Goal: Transaction & Acquisition: Purchase product/service

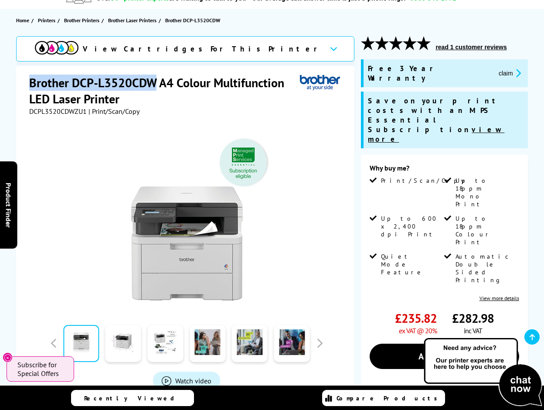
drag, startPoint x: 31, startPoint y: 80, endPoint x: 155, endPoint y: 86, distance: 124.4
click at [155, 86] on h1 "Brother DCP-L3520CDW A4 Colour Multifunction LED Laser Printer" at bounding box center [164, 91] width 271 height 32
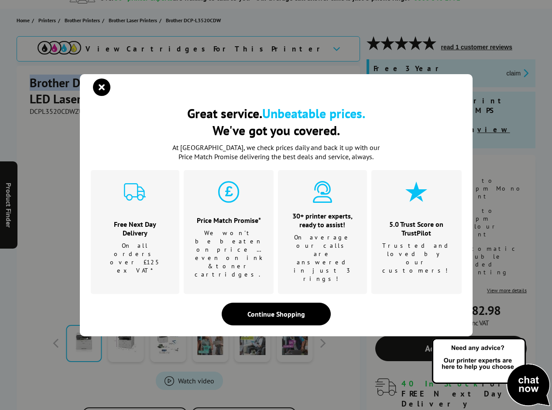
copy h1 "Brother DCP-L3520CDW"
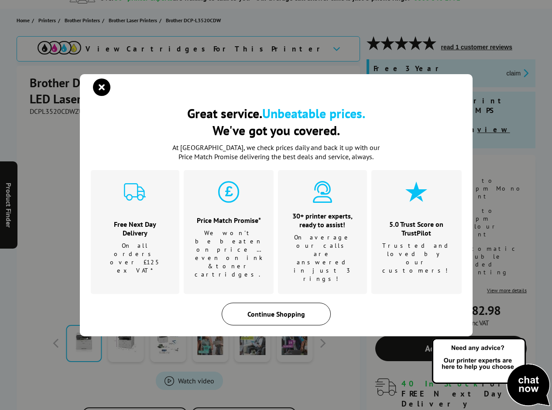
click at [260, 303] on div "Continue Shopping" at bounding box center [276, 314] width 109 height 23
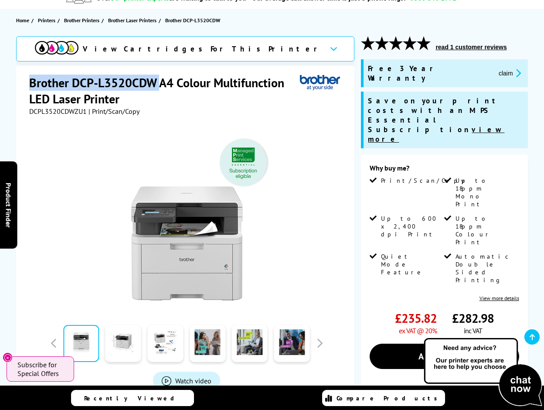
drag, startPoint x: 158, startPoint y: 79, endPoint x: 30, endPoint y: 75, distance: 128.7
click at [30, 75] on h1 "Brother DCP-L3520CDW A4 Colour Multifunction LED Laser Printer" at bounding box center [164, 91] width 271 height 32
copy h1 "Brother DCP-L3520CDW"
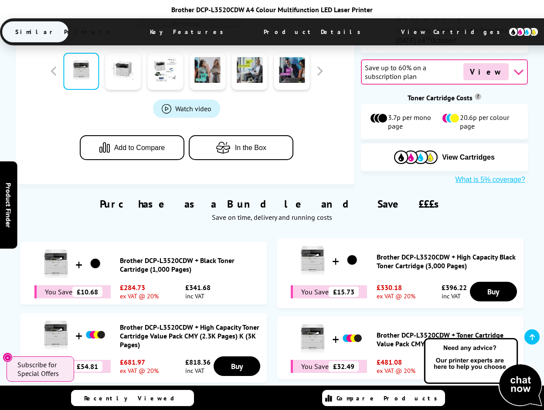
scroll to position [436, 0]
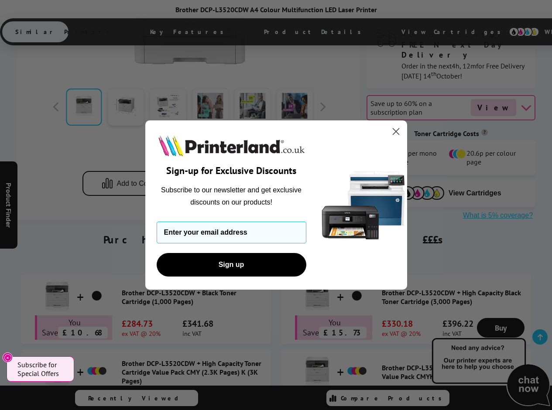
click at [397, 131] on circle "Close dialog" at bounding box center [395, 131] width 14 height 14
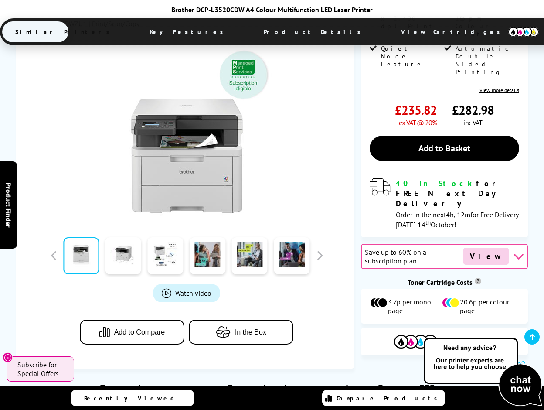
scroll to position [305, 0]
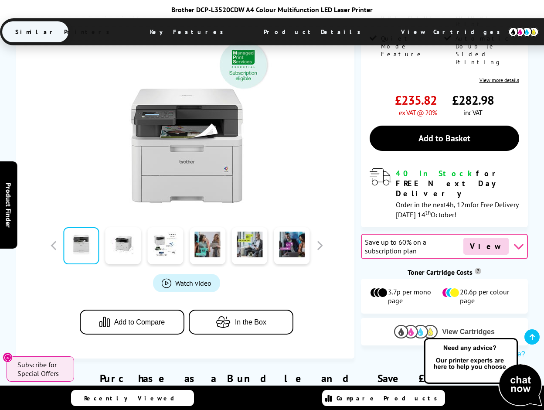
click at [451, 328] on span "View Cartridges" at bounding box center [468, 332] width 53 height 8
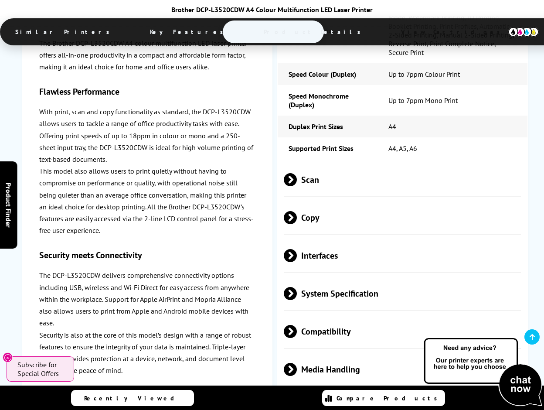
scroll to position [2345, 0]
